Goal: Information Seeking & Learning: Understand process/instructions

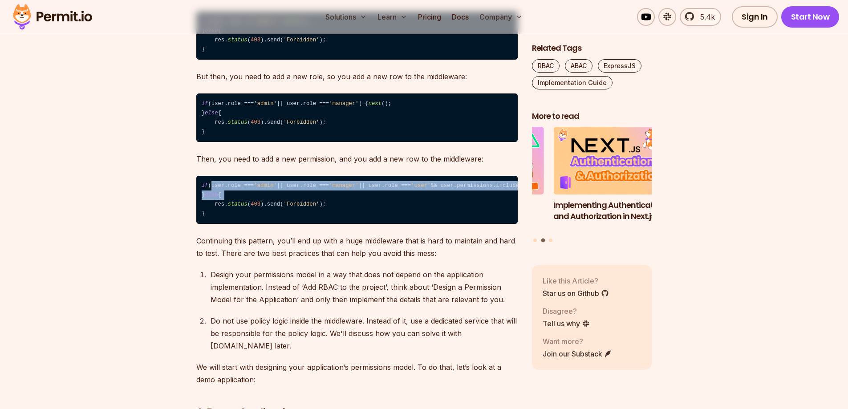
drag, startPoint x: 210, startPoint y: 199, endPoint x: 268, endPoint y: 230, distance: 65.7
click at [266, 224] on code "if (user.role === 'admin' || user.role === 'manager' || user.role === 'user' &&…" at bounding box center [356, 200] width 321 height 48
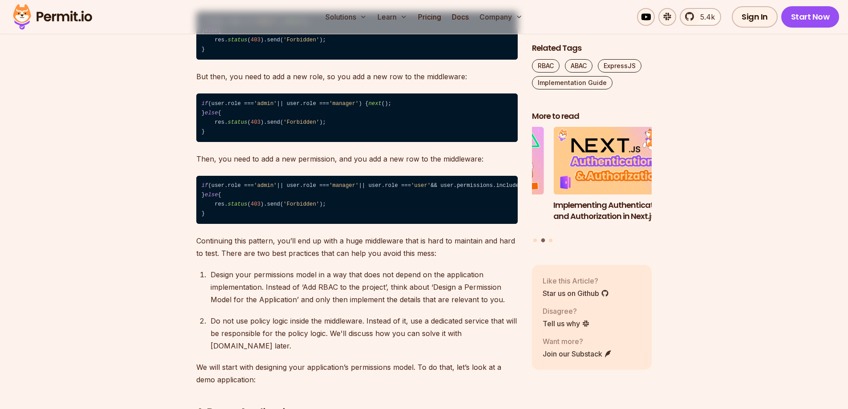
click at [335, 224] on code "if (user.role === 'admin' || user.role === 'manager' || user.role === 'user' &&…" at bounding box center [356, 200] width 321 height 48
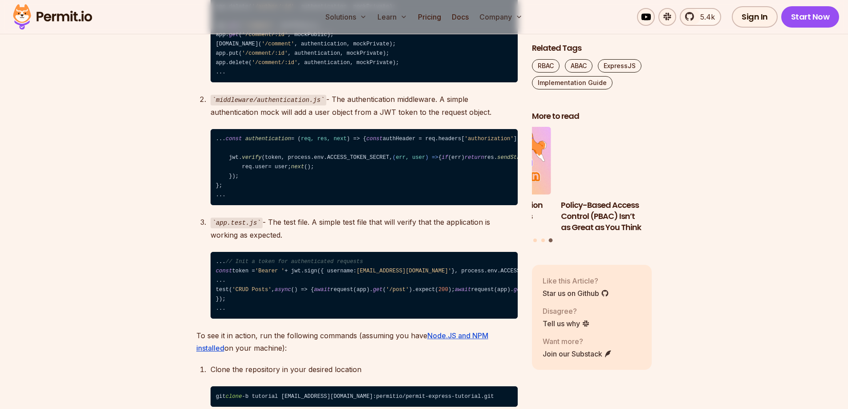
scroll to position [1513, 0]
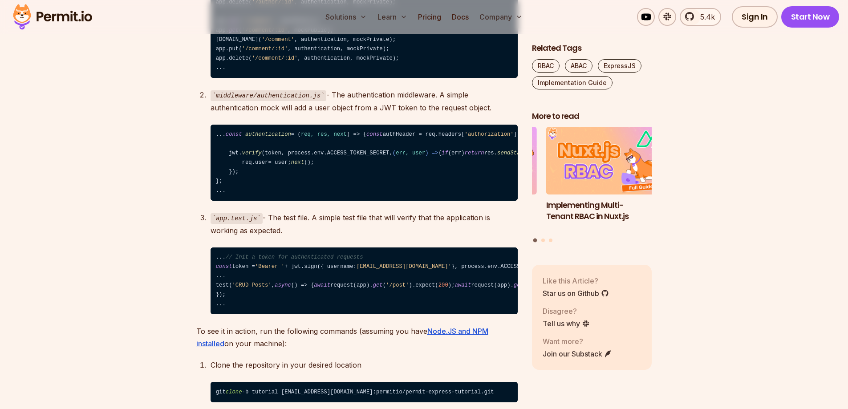
drag, startPoint x: 228, startPoint y: 198, endPoint x: 432, endPoint y: 195, distance: 204.2
click at [432, 195] on code "... const authentication = ( req, res, next ) => { const authHeader = req. head…" at bounding box center [363, 163] width 307 height 77
drag, startPoint x: 232, startPoint y: 206, endPoint x: 425, endPoint y: 212, distance: 192.7
click at [425, 201] on code "... const authentication = ( req, res, next ) => { const authHeader = req. head…" at bounding box center [363, 163] width 307 height 77
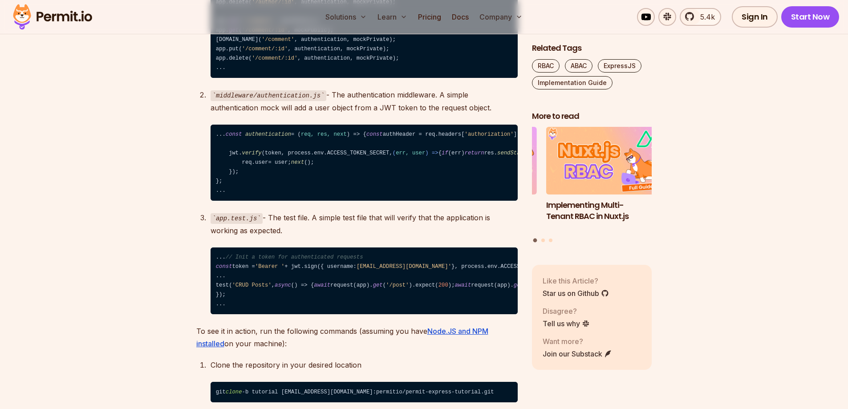
click at [425, 201] on code "... const authentication = ( req, res, next ) => { const authHeader = req. head…" at bounding box center [363, 163] width 307 height 77
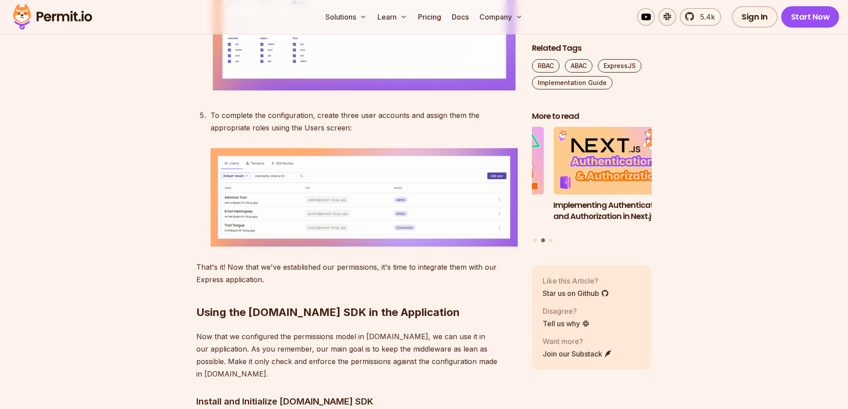
scroll to position [3470, 0]
